Goal: Task Accomplishment & Management: Manage account settings

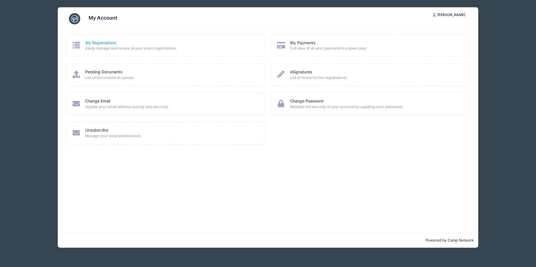
click at [109, 44] on link "My Registrations" at bounding box center [100, 43] width 31 height 6
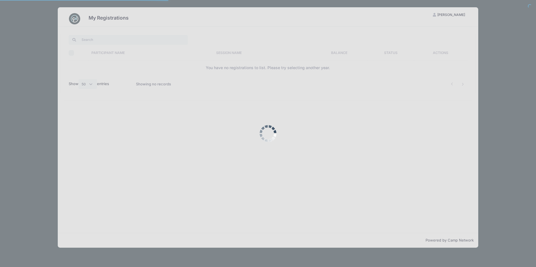
select select "50"
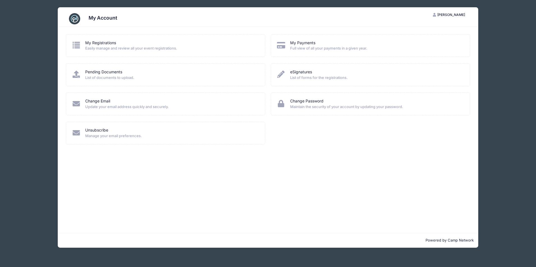
click at [74, 20] on img at bounding box center [74, 18] width 11 height 11
click at [106, 43] on link "My Registrations" at bounding box center [100, 43] width 31 height 6
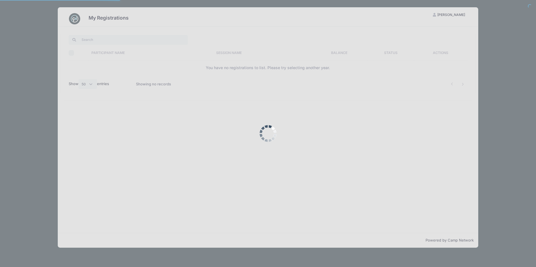
select select "50"
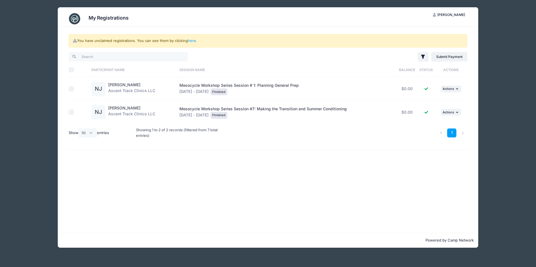
click at [74, 21] on img at bounding box center [74, 18] width 11 height 11
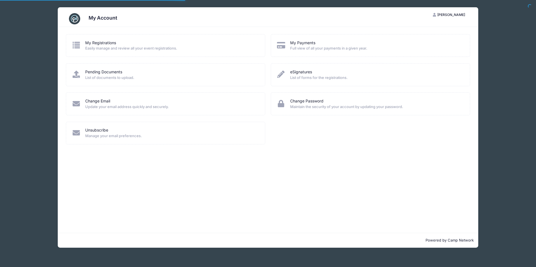
click at [74, 21] on img at bounding box center [74, 18] width 11 height 11
click at [441, 15] on span "[PERSON_NAME]" at bounding box center [451, 15] width 28 height 4
click at [427, 28] on link "My Account" at bounding box center [435, 28] width 65 height 11
click at [443, 15] on span "[PERSON_NAME]" at bounding box center [451, 15] width 28 height 4
click at [432, 29] on link "My Account" at bounding box center [435, 28] width 65 height 11
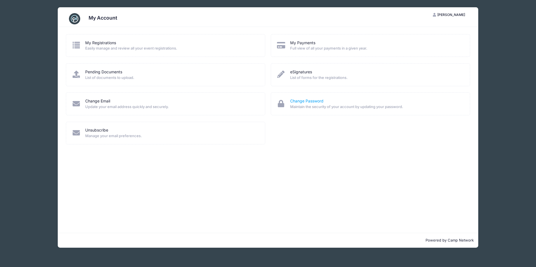
click at [297, 103] on link "Change Password" at bounding box center [306, 101] width 33 height 6
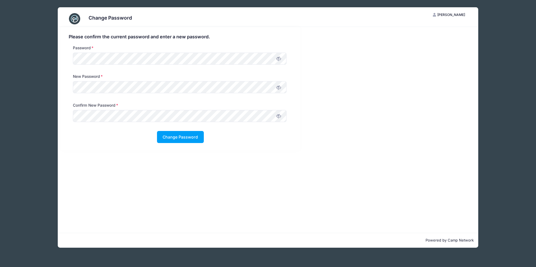
click at [277, 59] on icon at bounding box center [278, 59] width 4 height 4
